Goal: Task Accomplishment & Management: Manage account settings

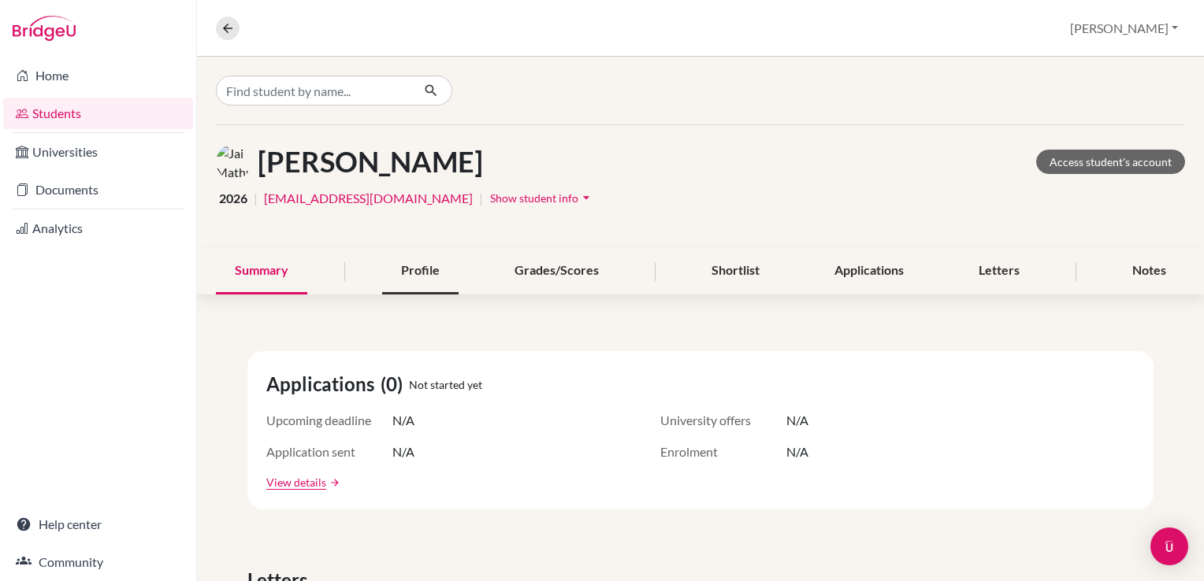
click at [400, 269] on div "Profile" at bounding box center [420, 271] width 76 height 46
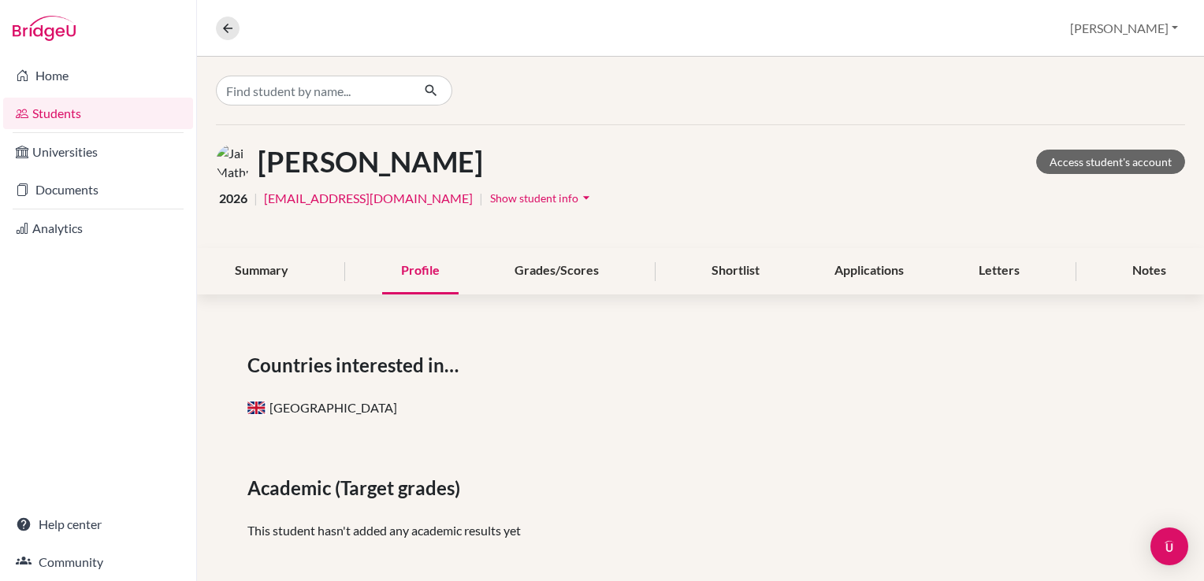
click at [238, 39] on nav "Overview Student details" at bounding box center [234, 29] width 36 height 24
click at [221, 24] on icon at bounding box center [228, 28] width 14 height 14
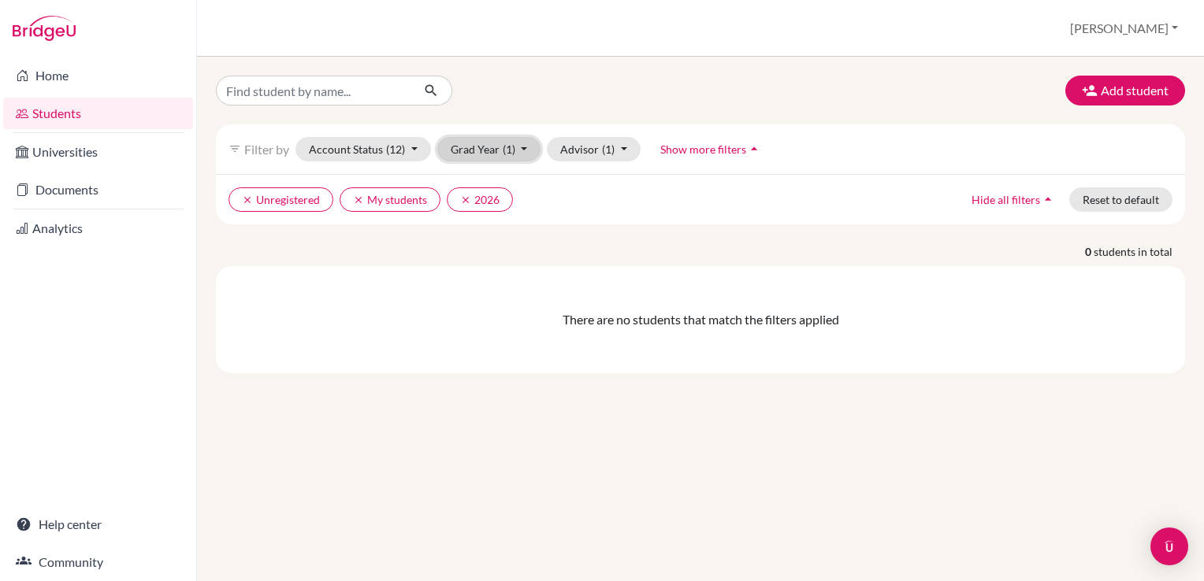
click at [503, 145] on span "(1)" at bounding box center [509, 149] width 13 height 13
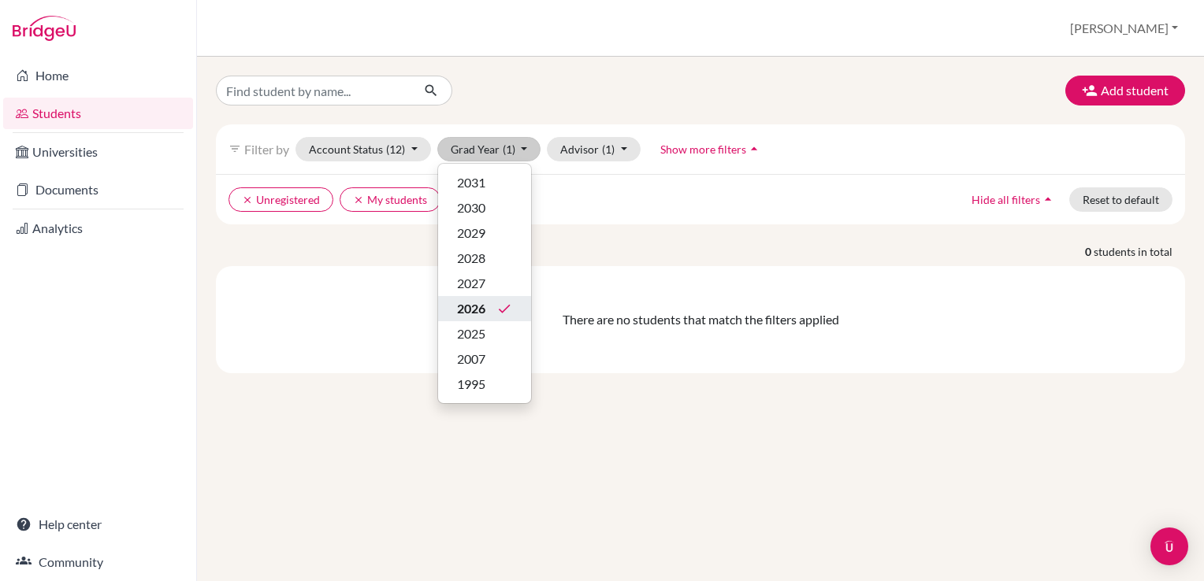
click at [481, 303] on span "2026" at bounding box center [471, 308] width 28 height 19
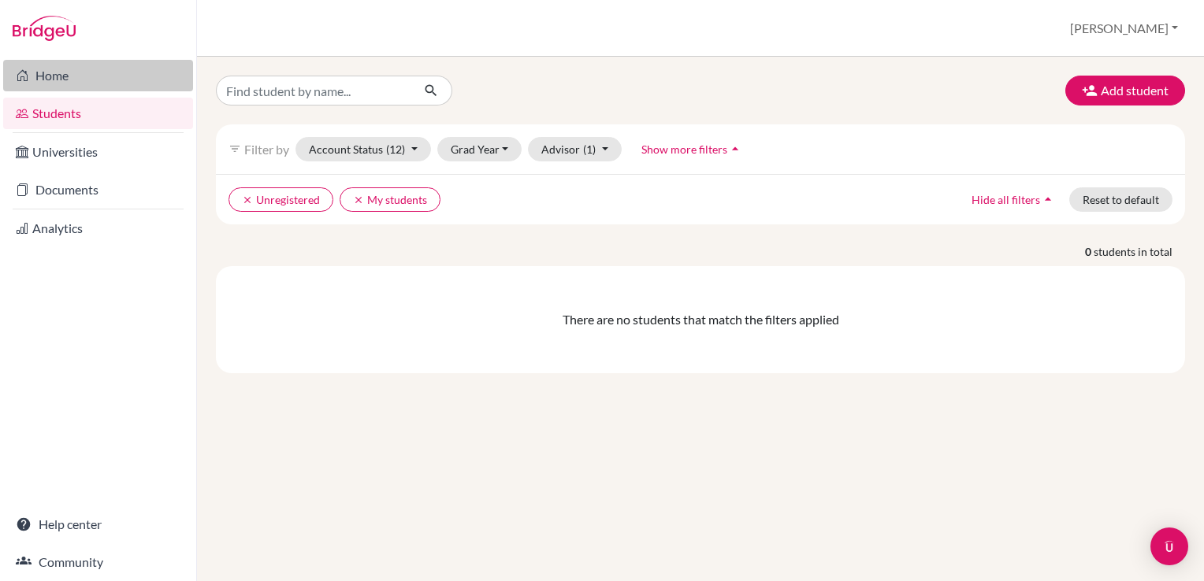
click at [37, 70] on link "Home" at bounding box center [98, 76] width 190 height 32
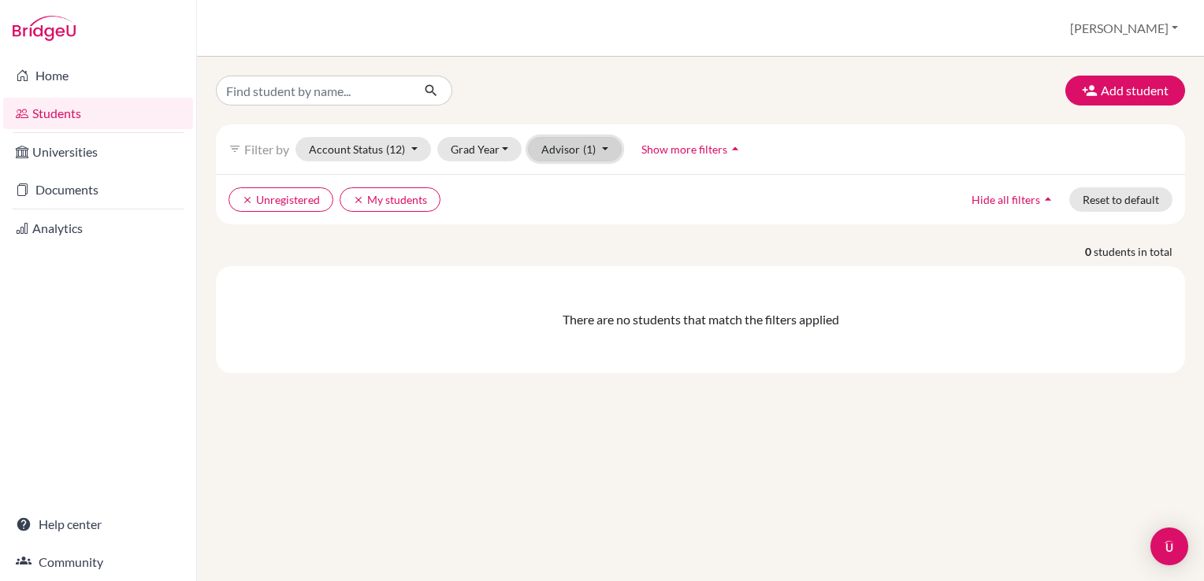
click at [595, 144] on button "Advisor (1)" at bounding box center [575, 149] width 94 height 24
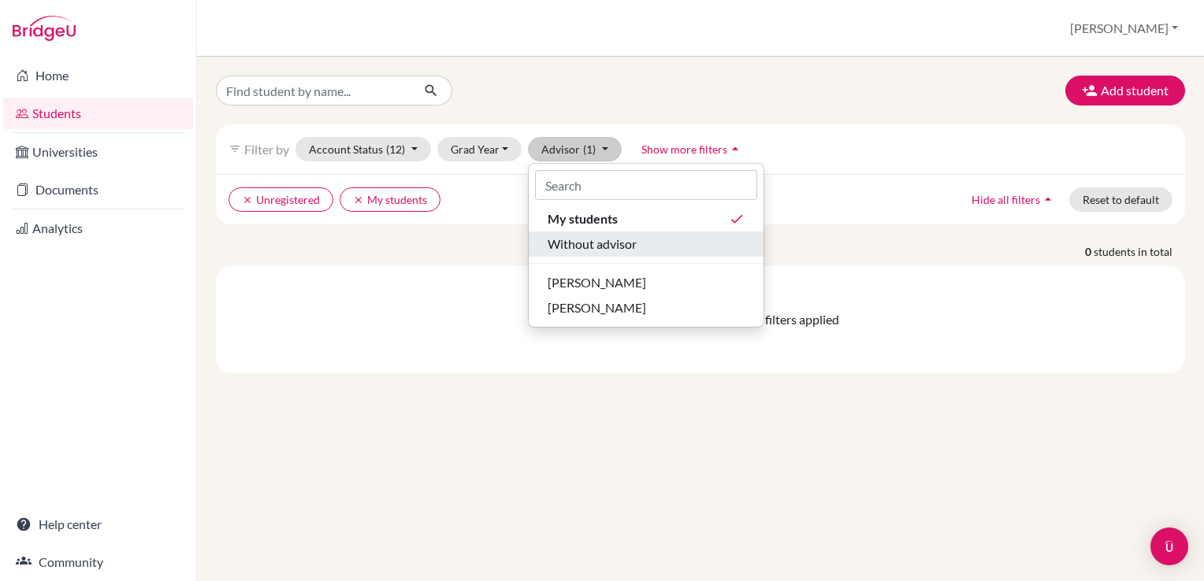
click at [611, 248] on span "Without advisor" at bounding box center [592, 244] width 89 height 19
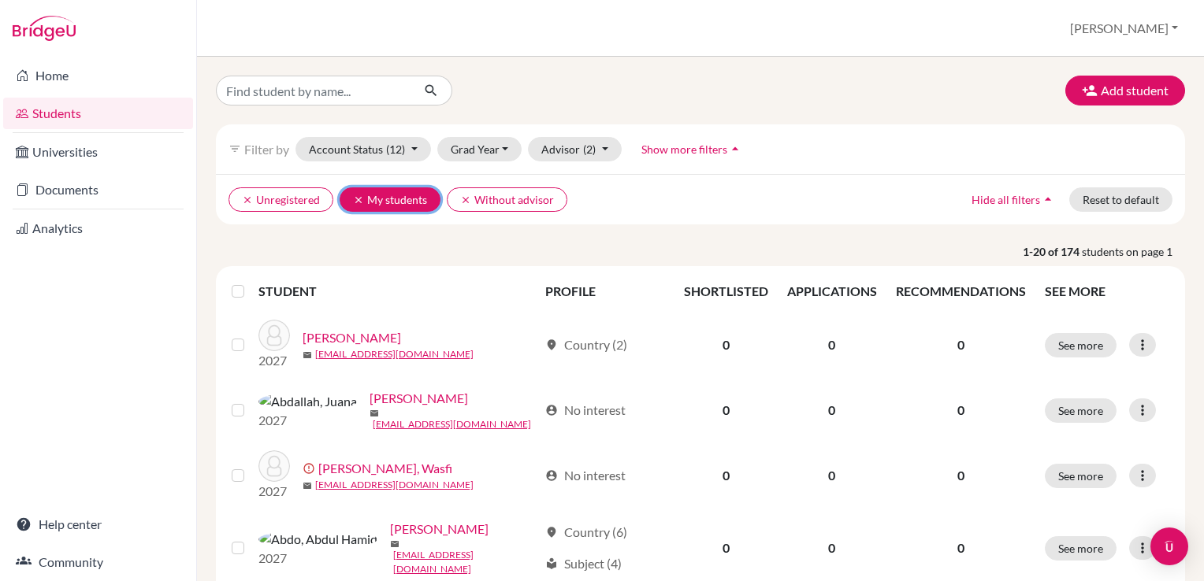
click at [360, 198] on icon "clear" at bounding box center [358, 200] width 11 height 11
click at [688, 147] on span "Show more filters" at bounding box center [684, 149] width 86 height 13
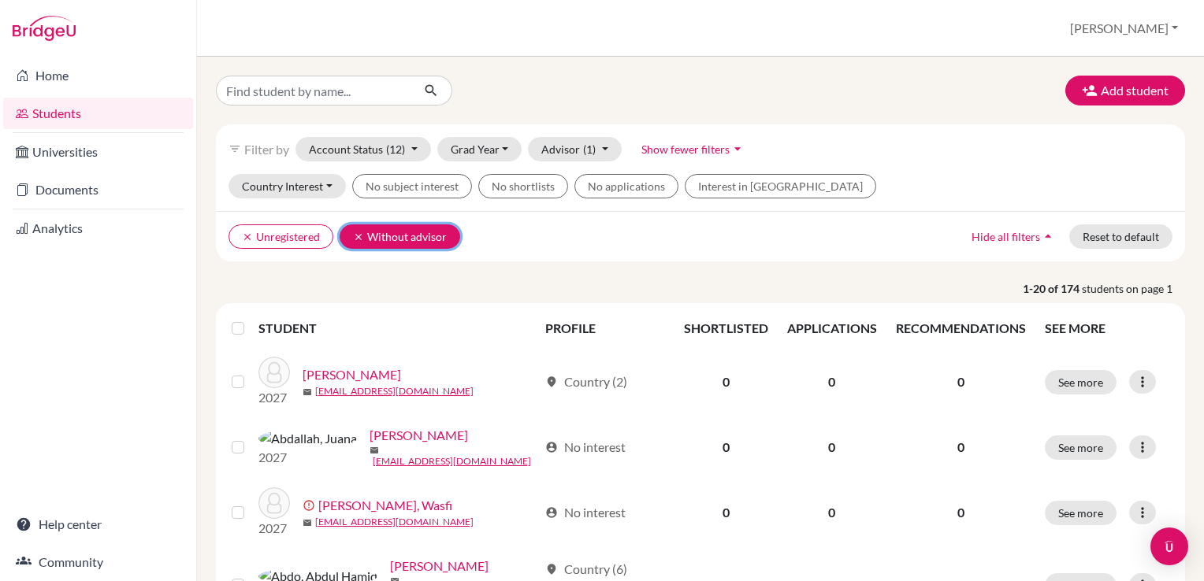
click at [406, 231] on button "clear Without advisor" at bounding box center [400, 237] width 121 height 24
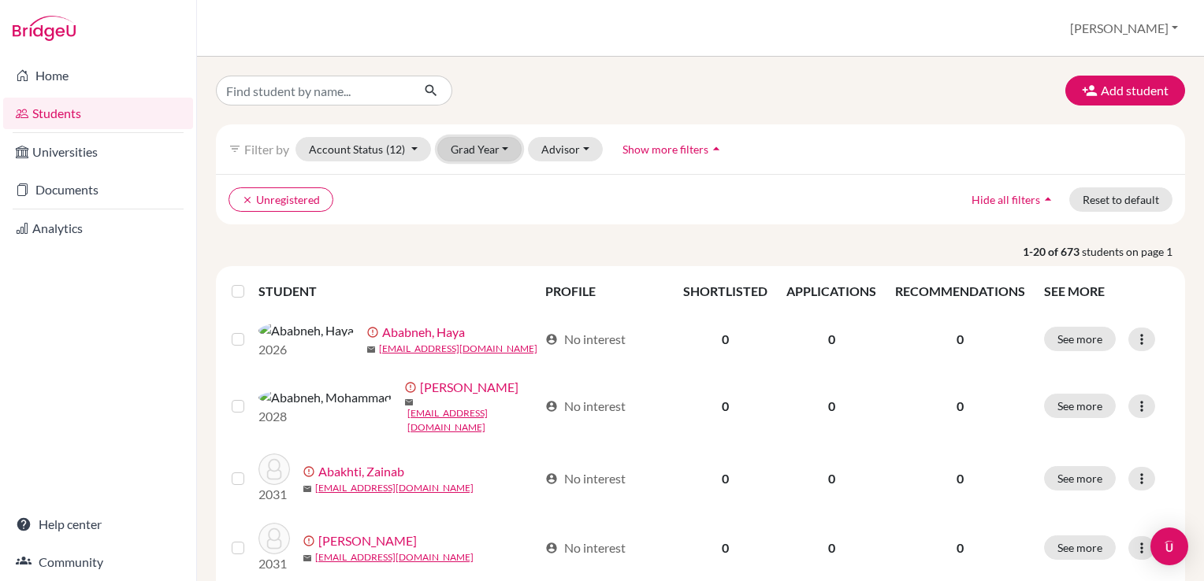
click at [483, 143] on button "Grad Year" at bounding box center [479, 149] width 85 height 24
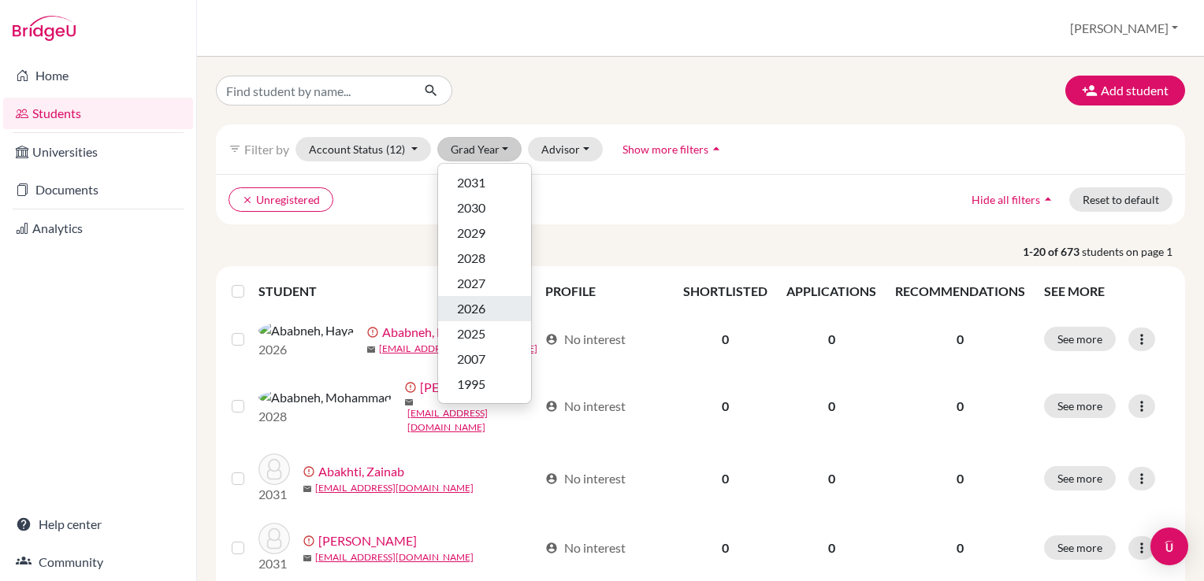
click at [483, 308] on span "2026" at bounding box center [471, 308] width 28 height 19
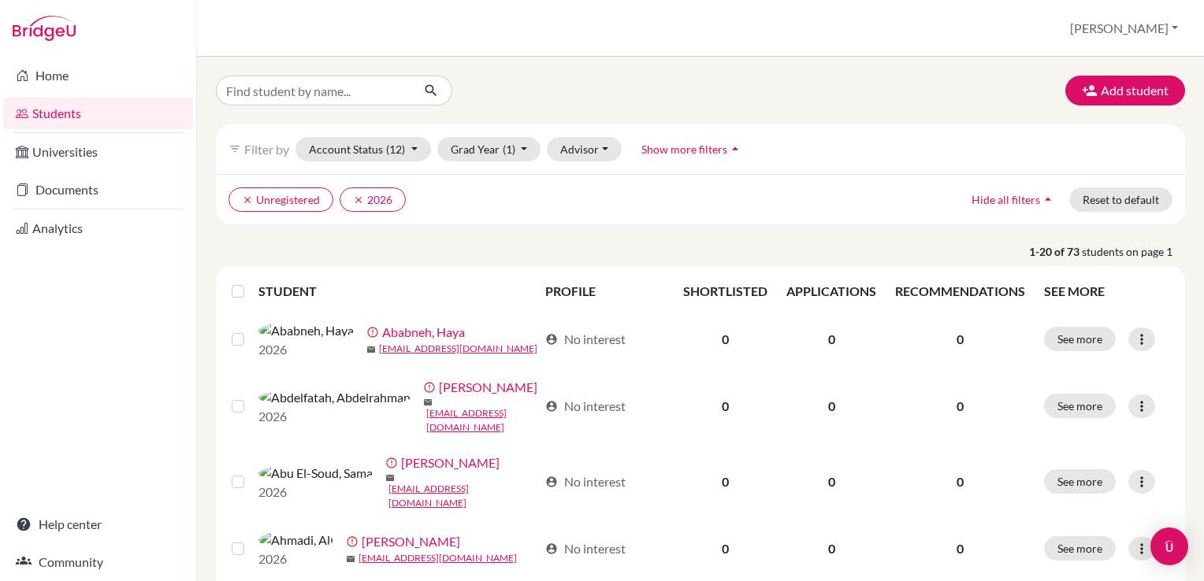
click at [251, 282] on label at bounding box center [251, 282] width 0 height 0
click at [0, 0] on input "checkbox" at bounding box center [0, 0] width 0 height 0
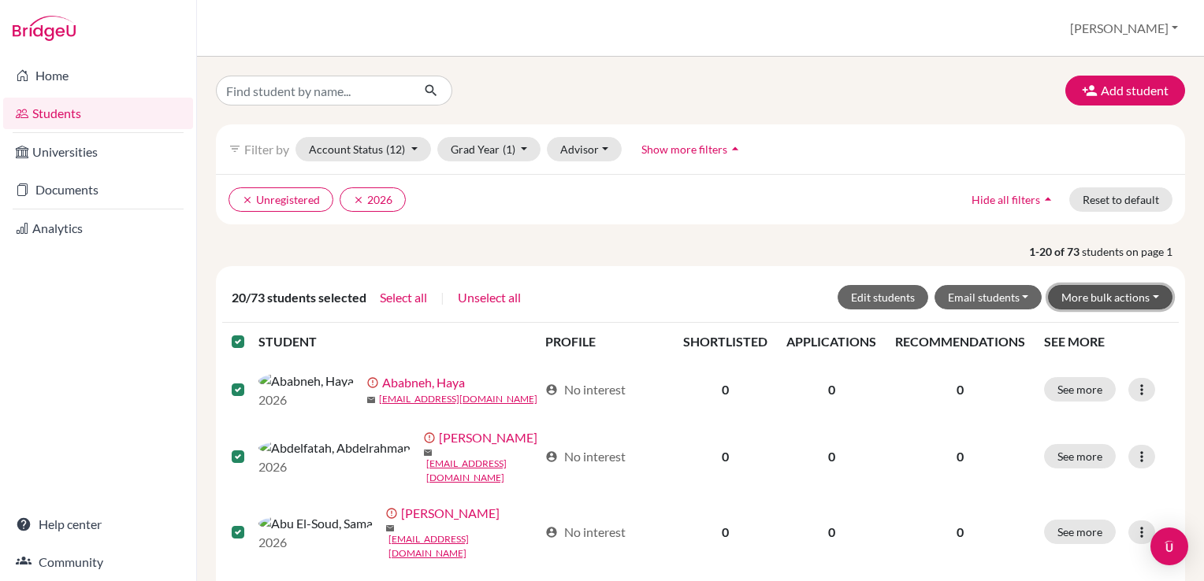
click at [1145, 296] on button "More bulk actions" at bounding box center [1110, 297] width 124 height 24
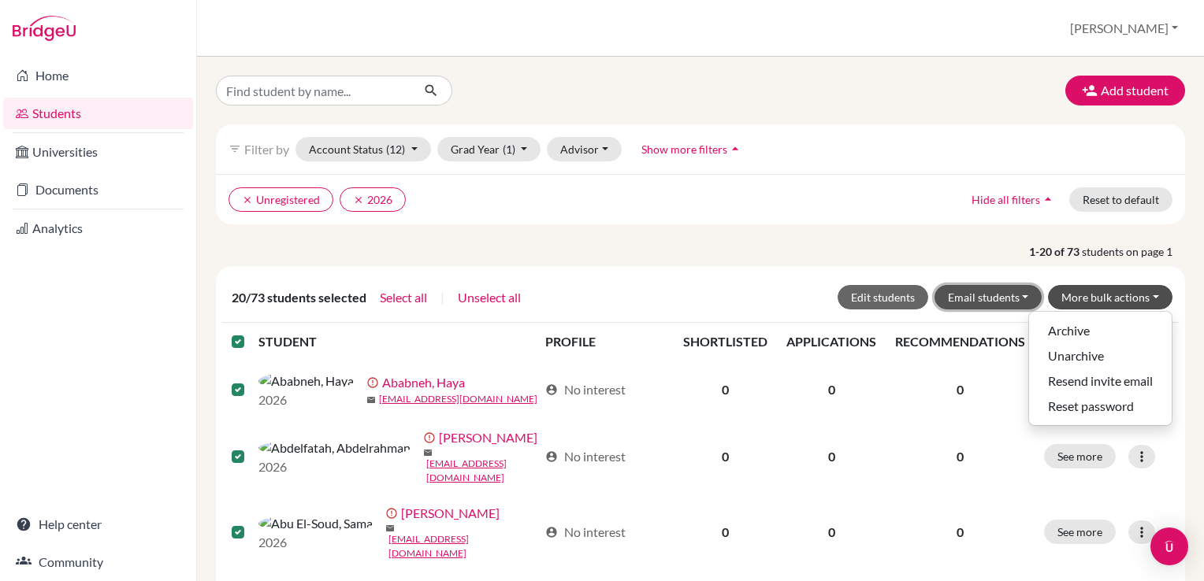
click at [1020, 293] on button "Email students" at bounding box center [988, 297] width 108 height 24
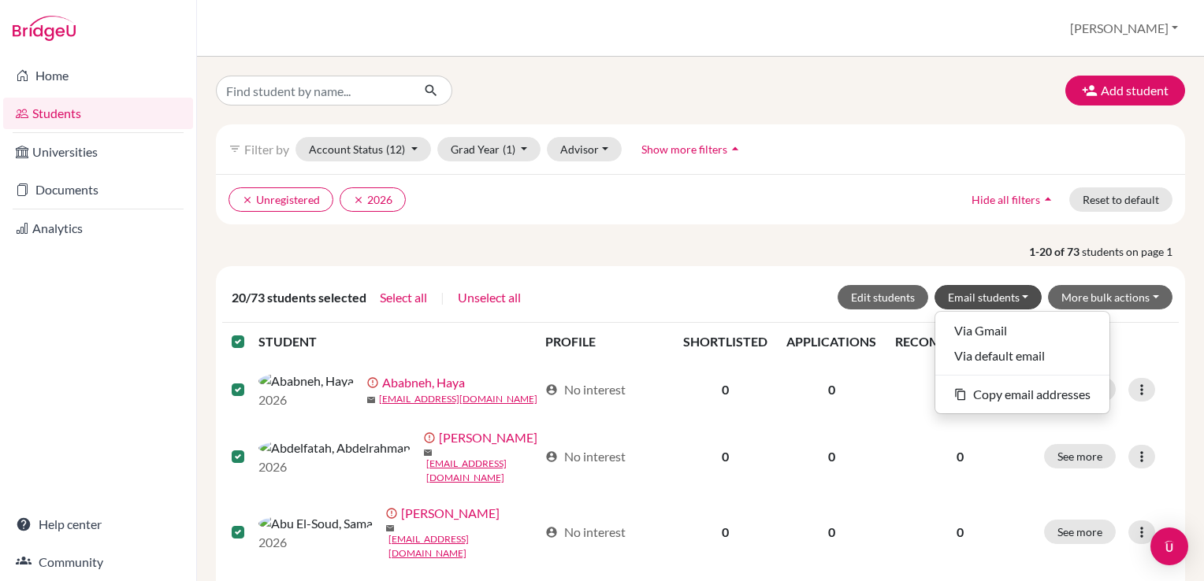
click at [850, 251] on p "1-20 of 73 students on page 1" at bounding box center [700, 251] width 993 height 17
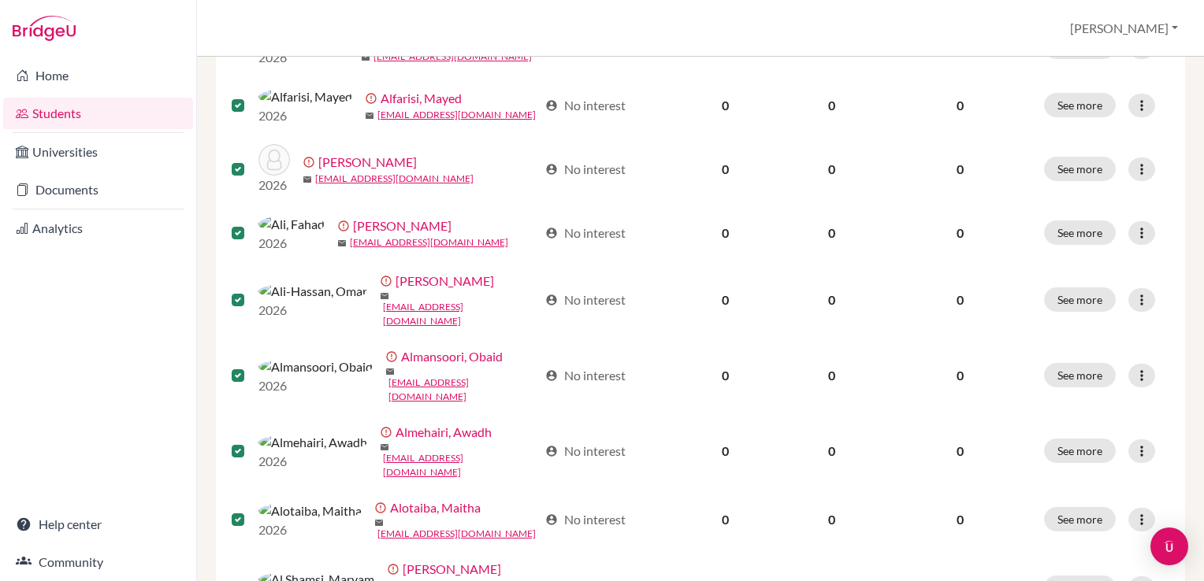
scroll to position [1027, 0]
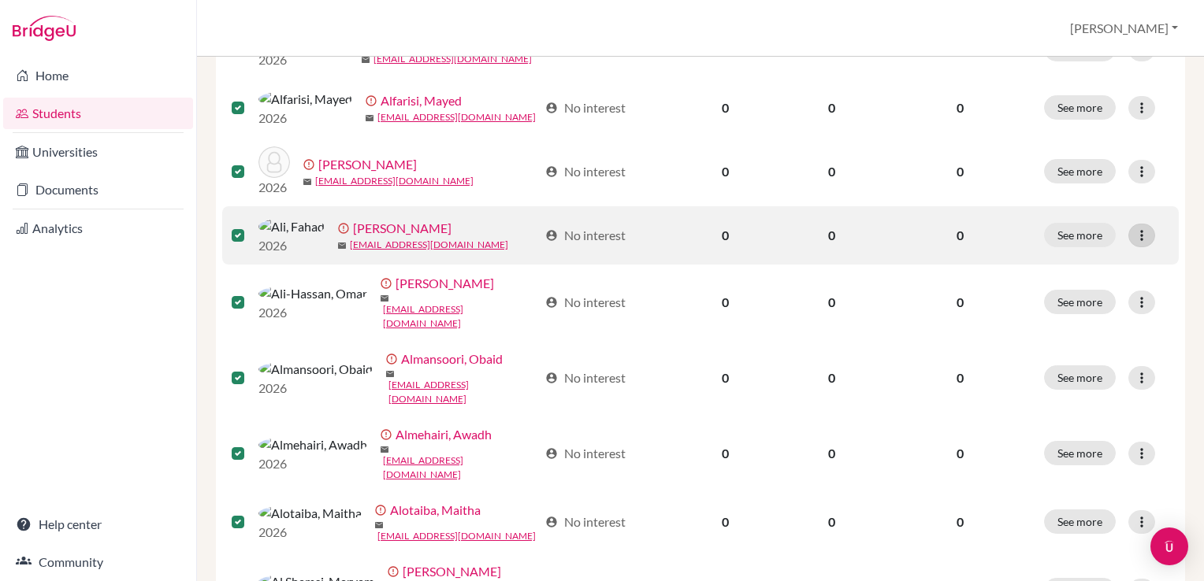
click at [1134, 243] on icon at bounding box center [1142, 236] width 16 height 16
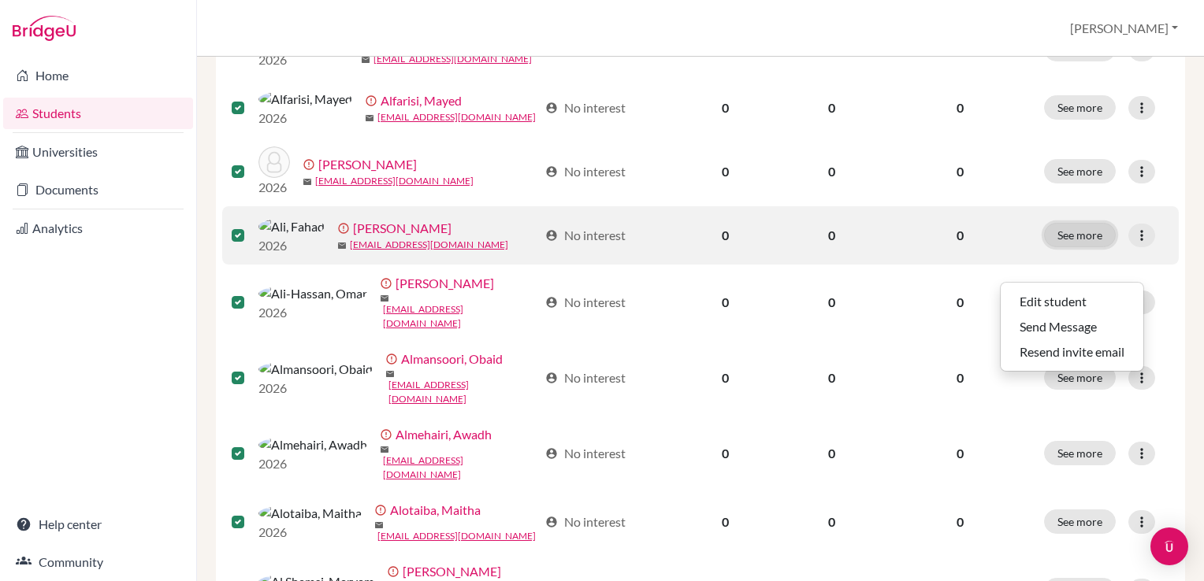
click at [1075, 247] on button "See more" at bounding box center [1080, 235] width 72 height 24
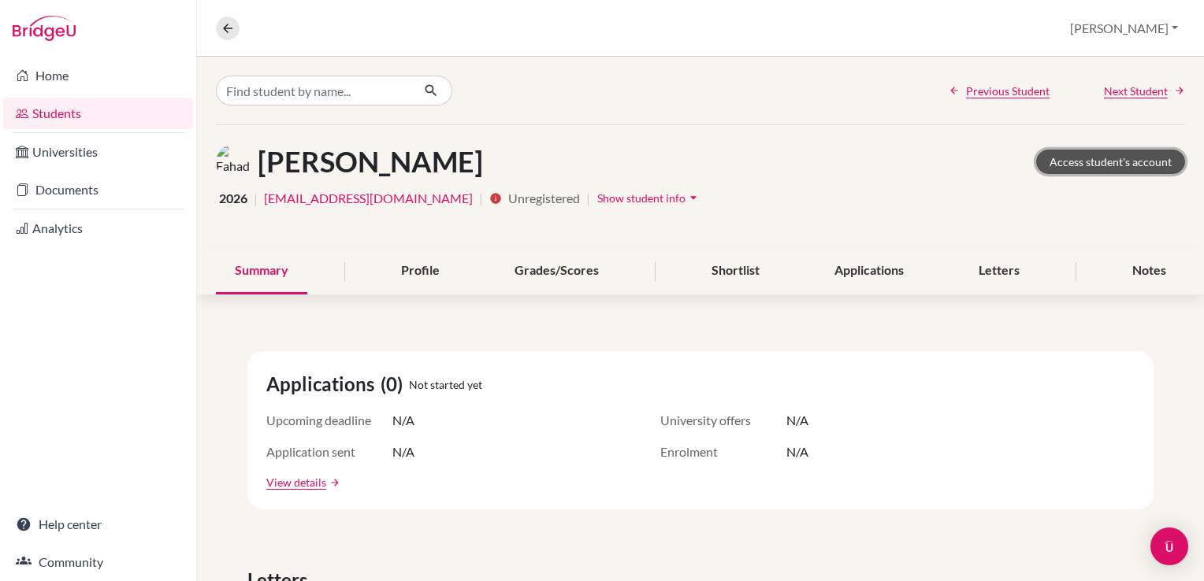
click at [1097, 162] on link "Access student's account" at bounding box center [1110, 162] width 149 height 24
